Goal: Task Accomplishment & Management: Manage account settings

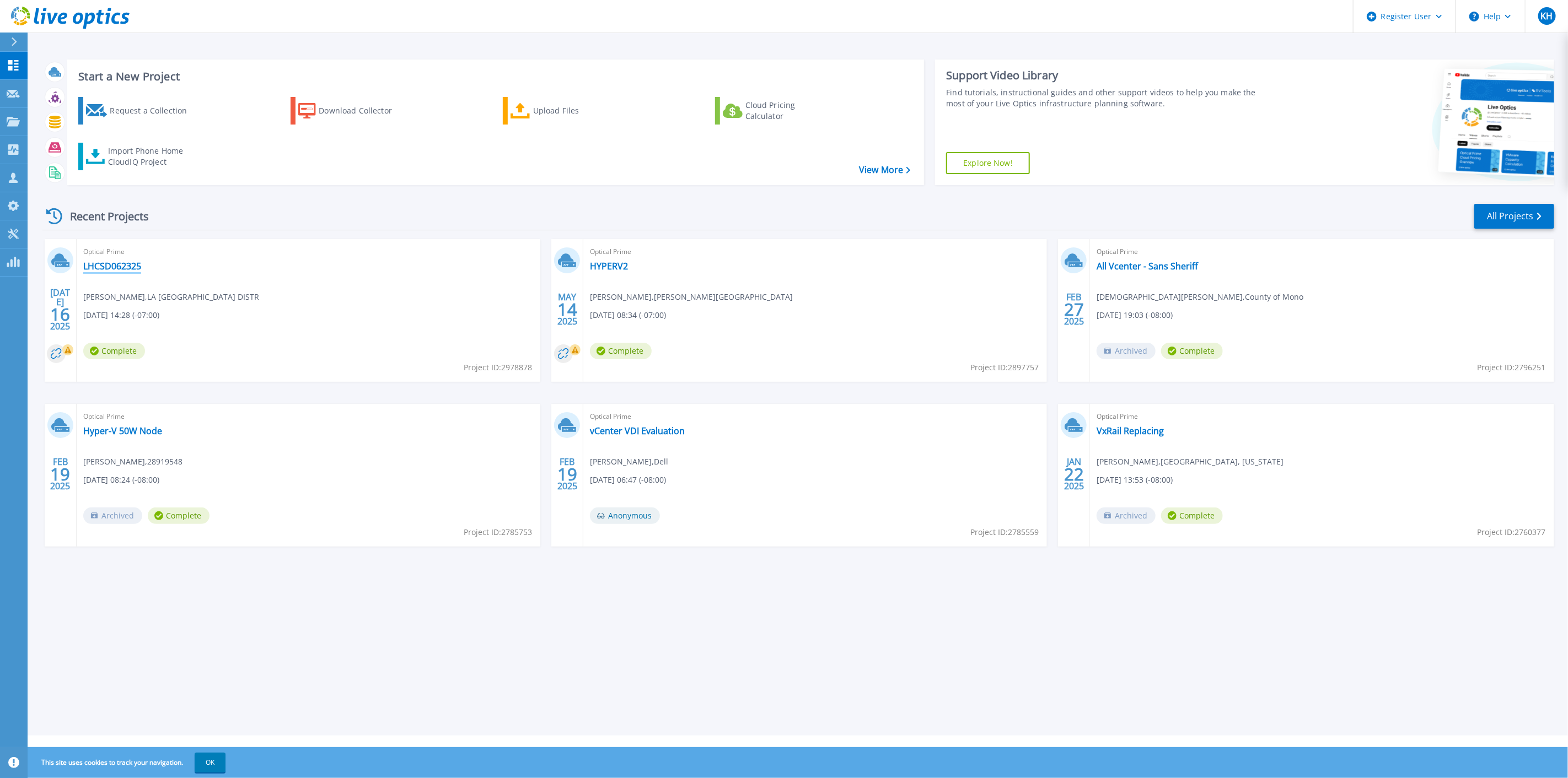
click at [111, 269] on link "LHCSD062325" at bounding box center [112, 266] width 58 height 11
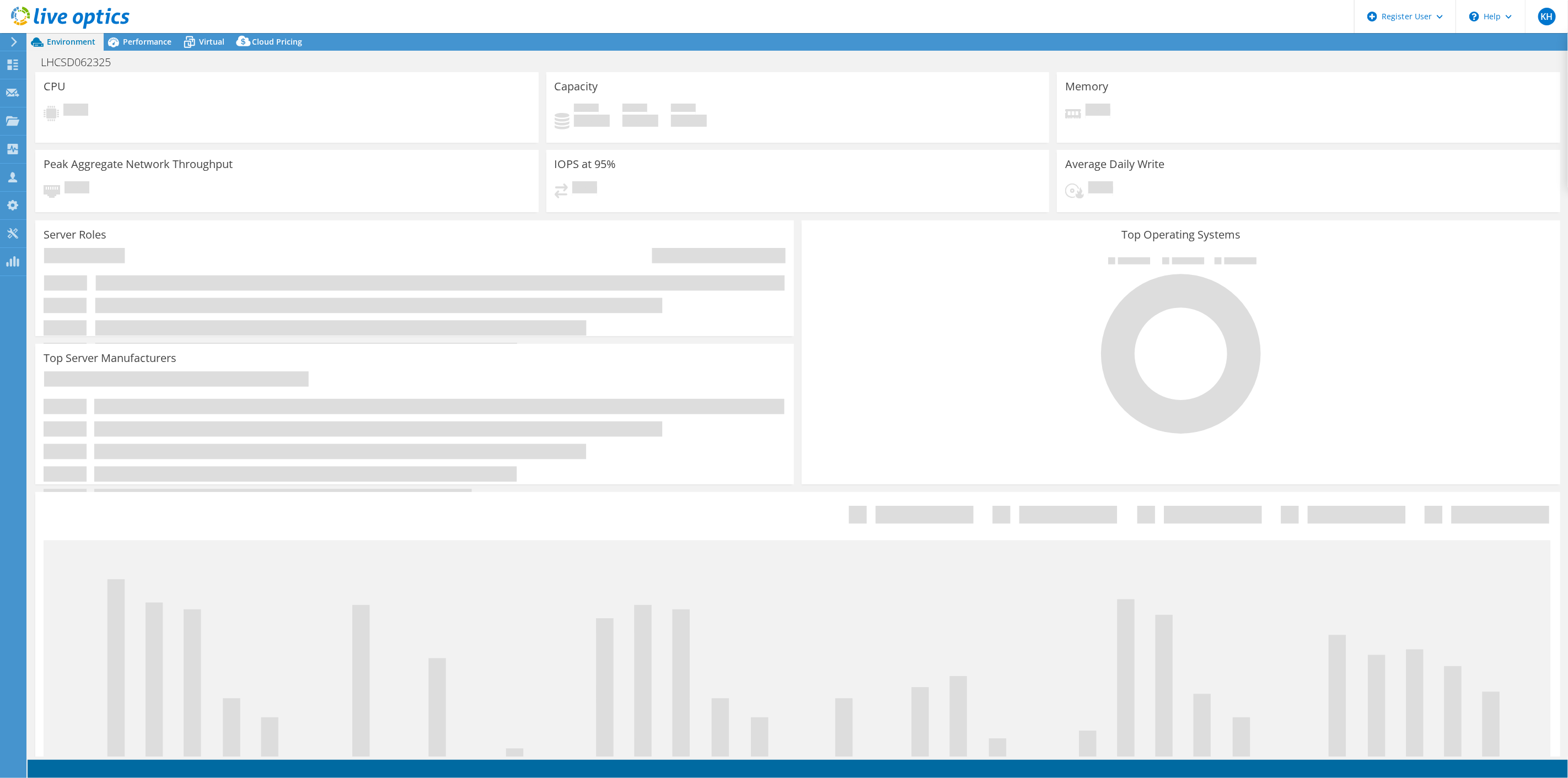
select select "USD"
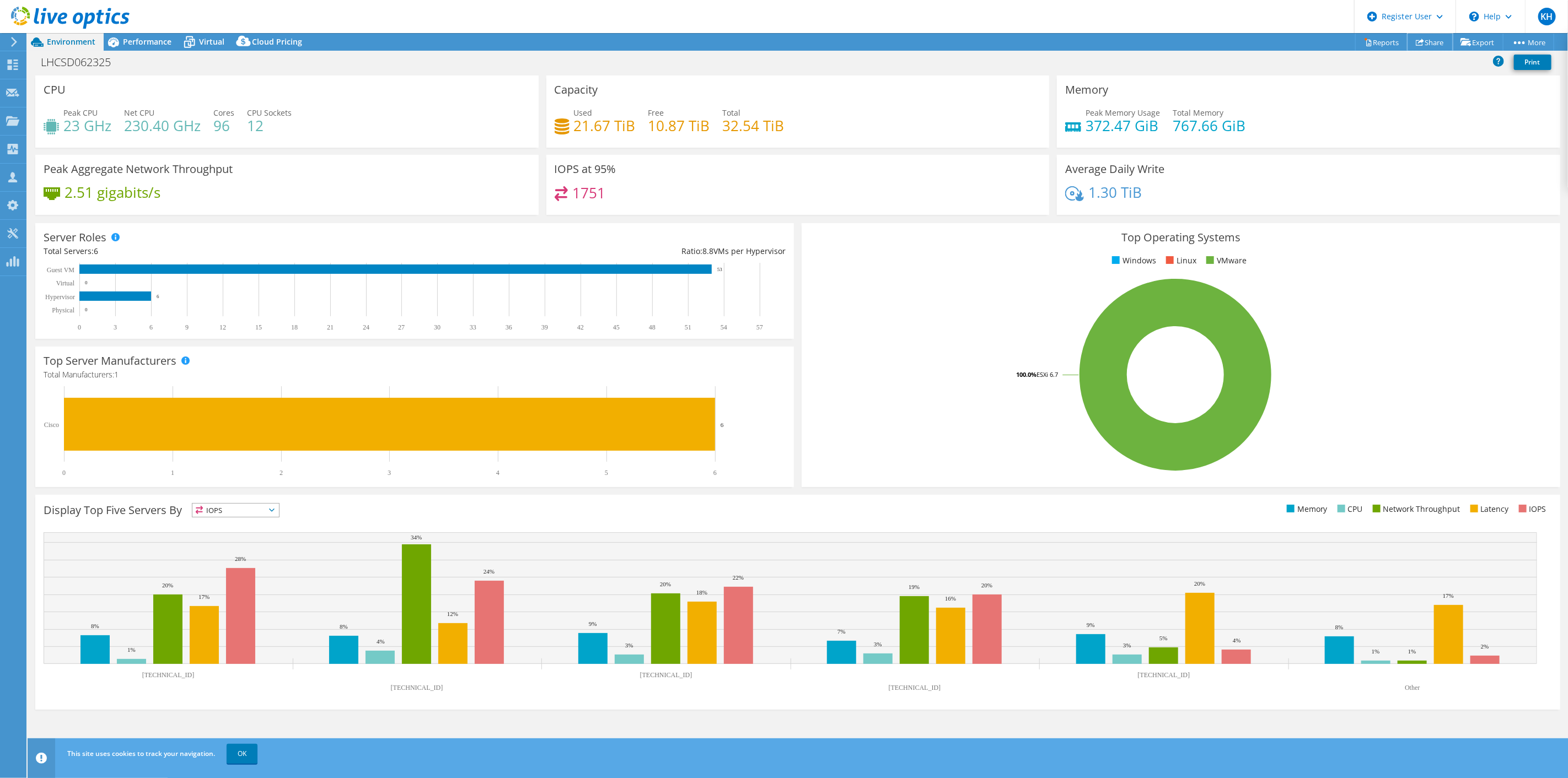
click at [1432, 47] on link "Share" at bounding box center [1430, 42] width 45 height 17
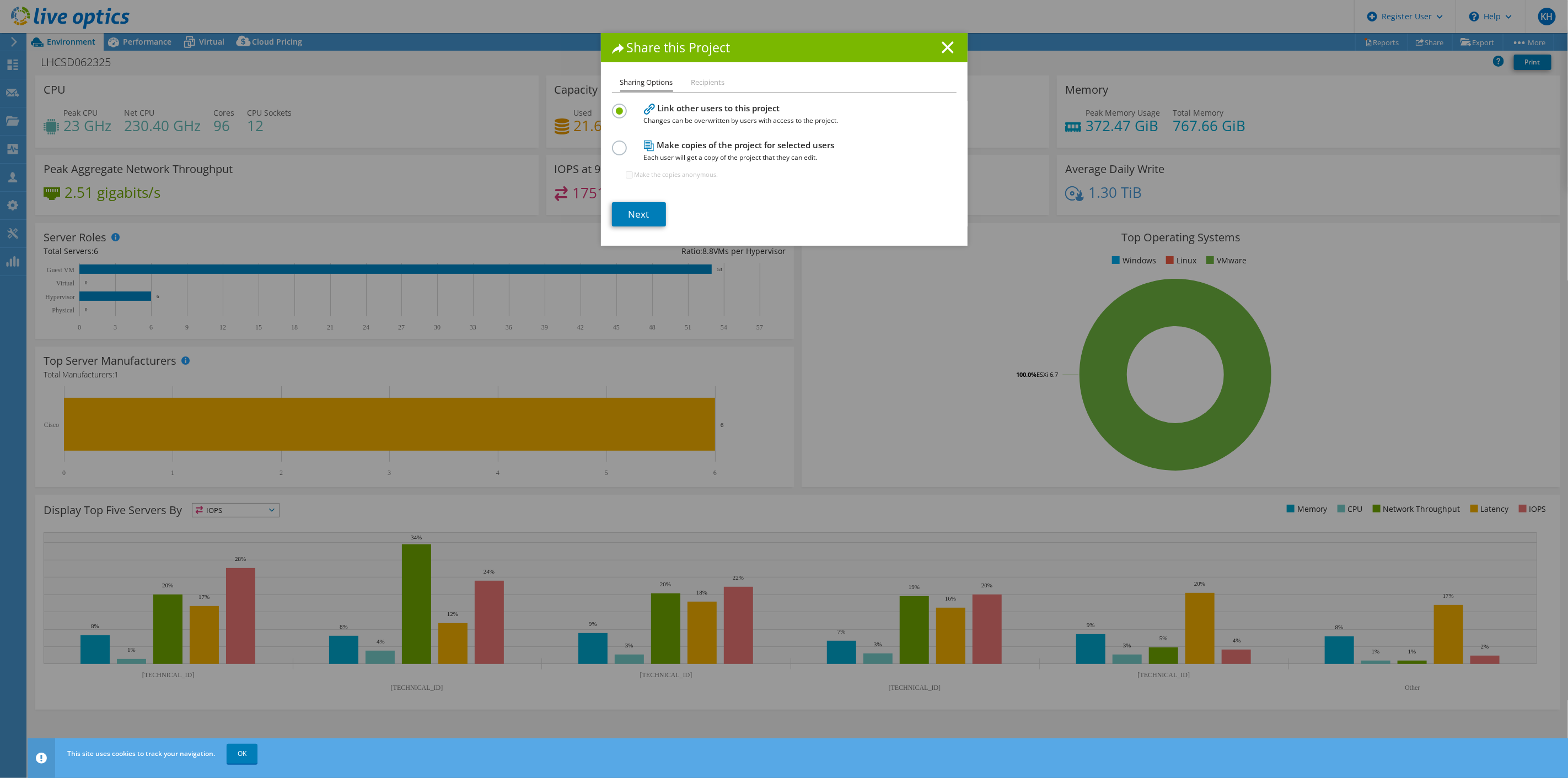
click at [942, 47] on icon at bounding box center [948, 47] width 12 height 12
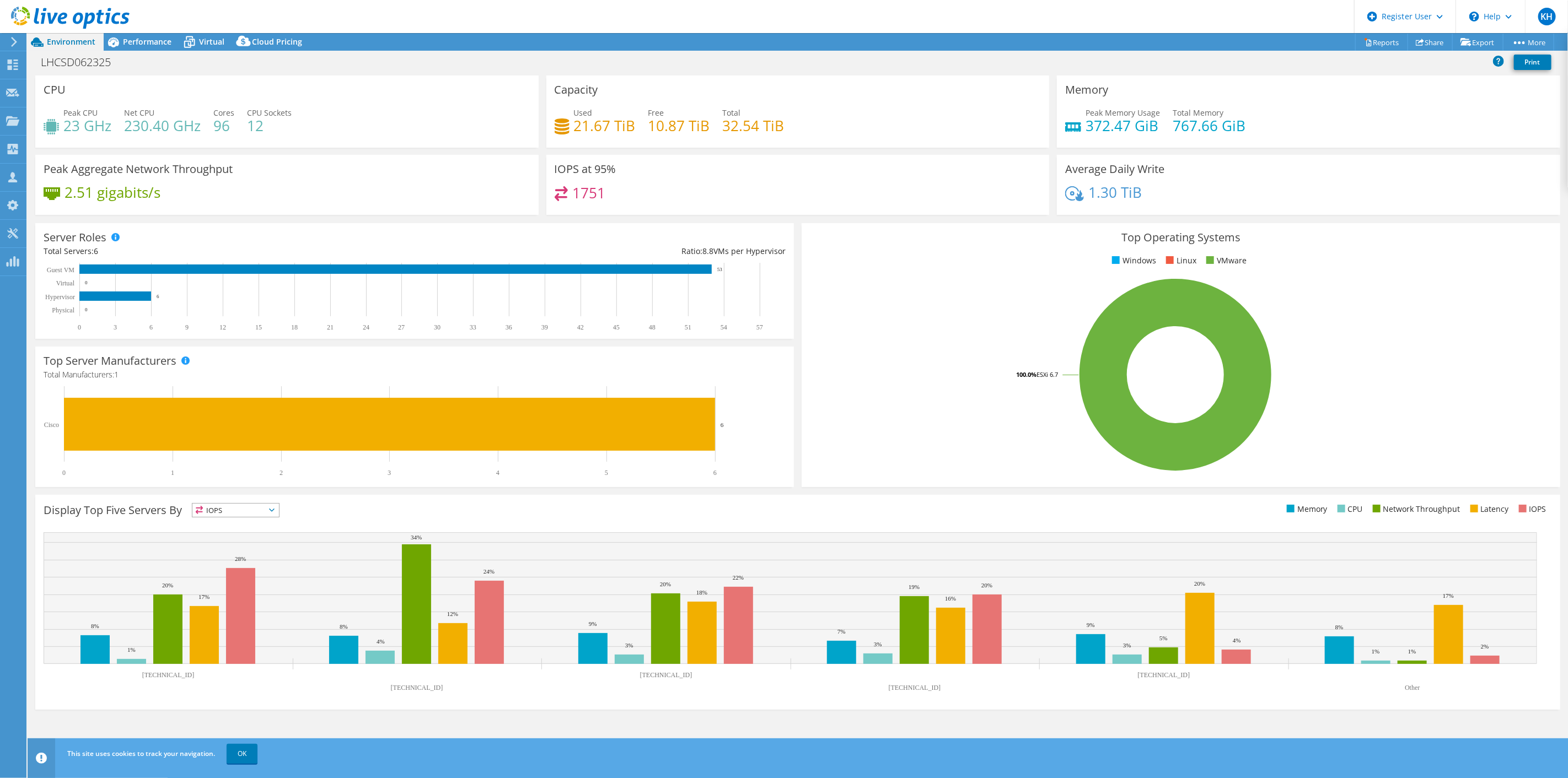
click at [0, 0] on link "Project Details" at bounding box center [0, 0] width 0 height 0
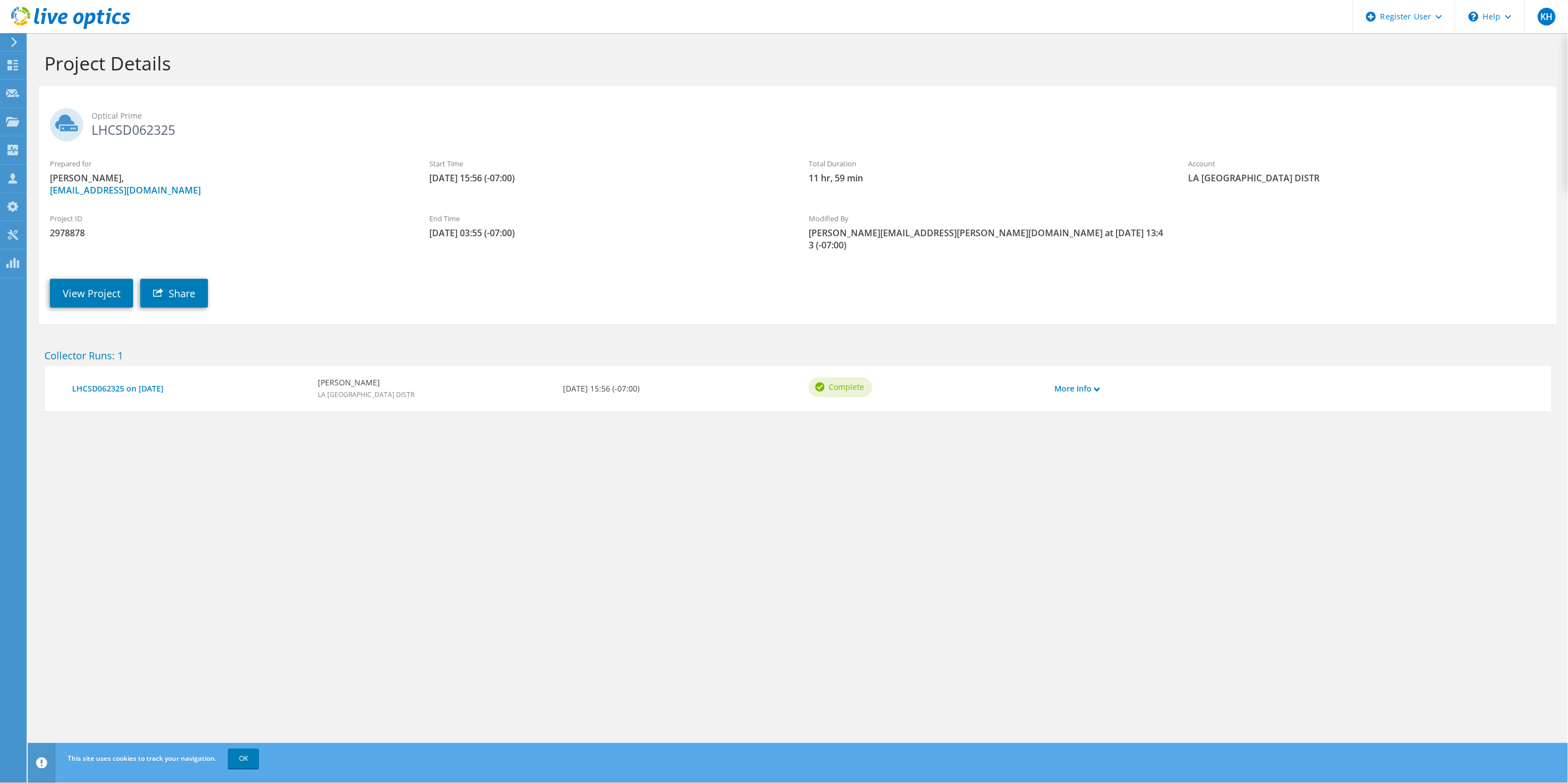
click at [76, 236] on span "2978878" at bounding box center [229, 233] width 357 height 12
copy span "2978878"
